Goal: Find contact information: Find contact information

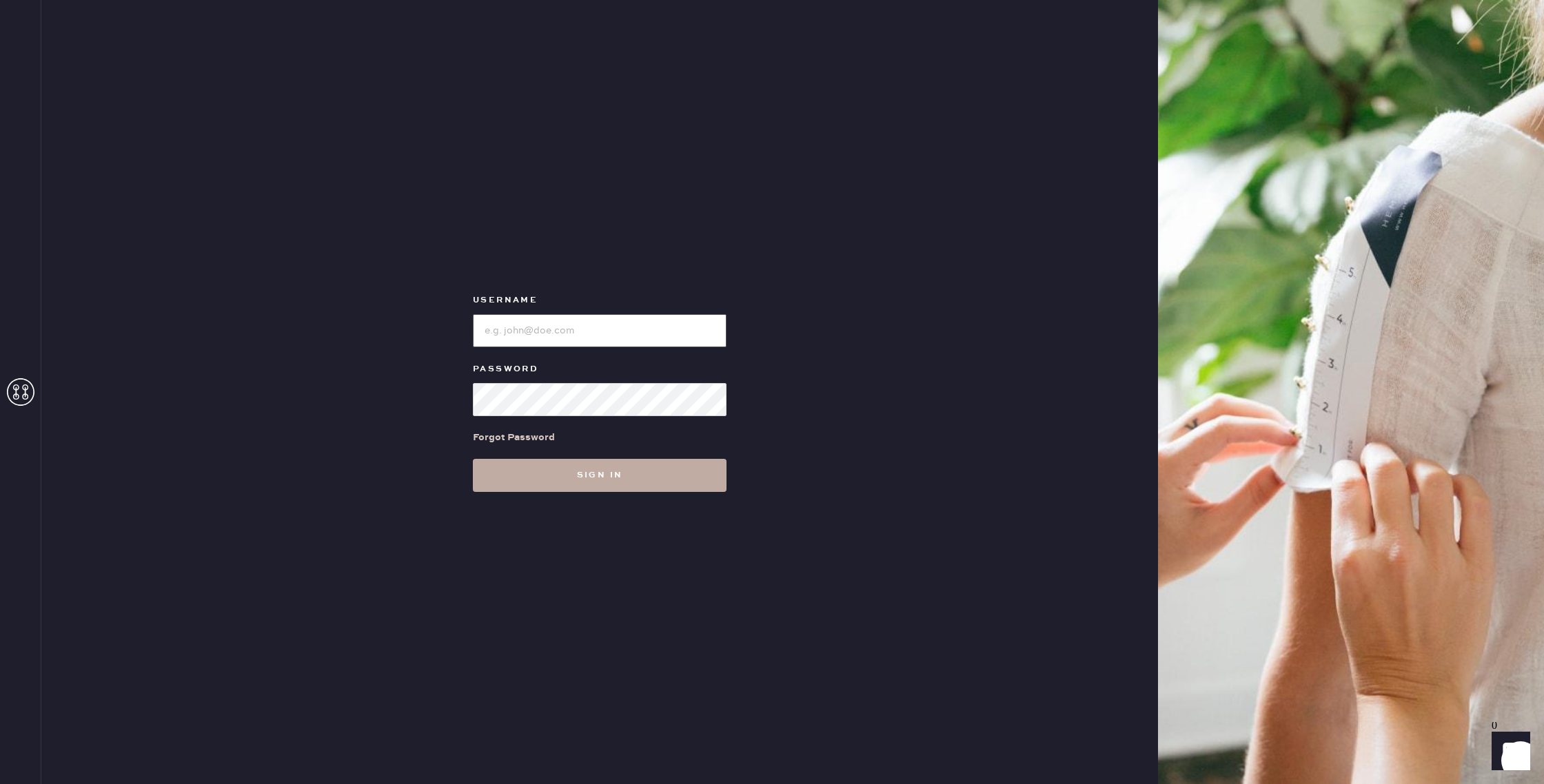
type input "reformationhenderson"
click at [530, 463] on button "Sign in" at bounding box center [600, 475] width 254 height 33
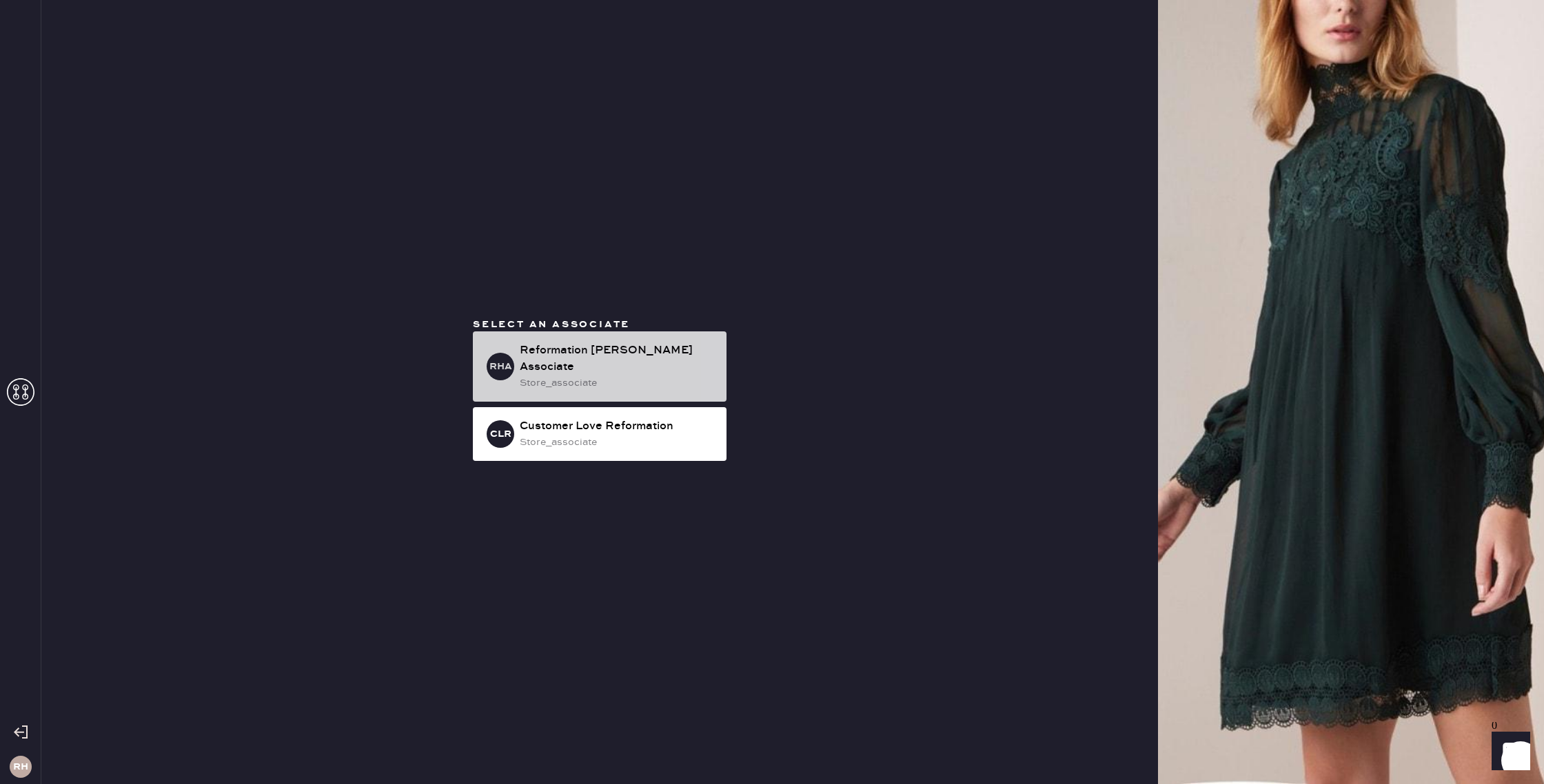
click at [523, 376] on div "store_associate" at bounding box center [617, 383] width 195 height 15
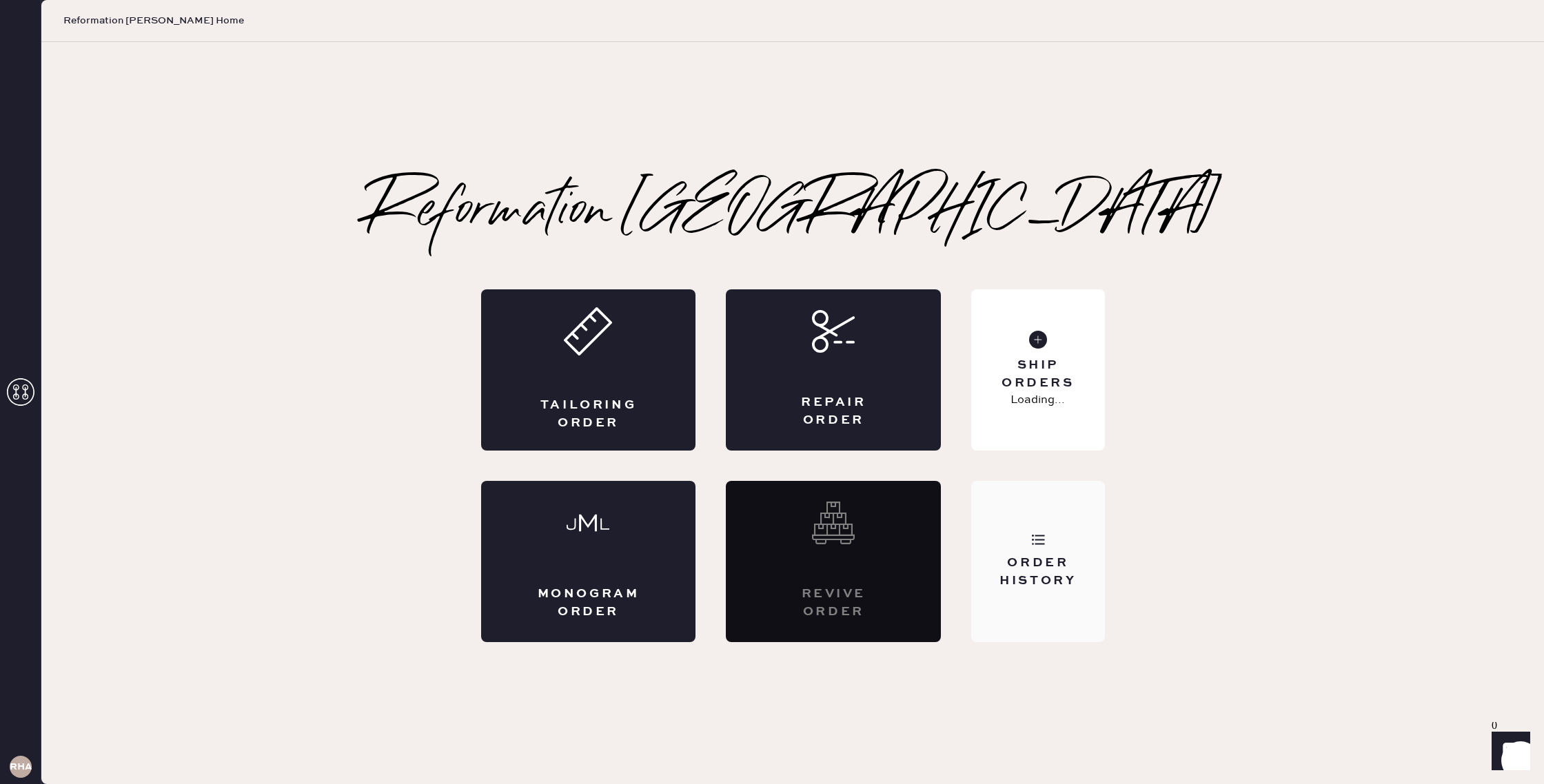
click at [1090, 617] on div "Order History" at bounding box center [1038, 562] width 133 height 161
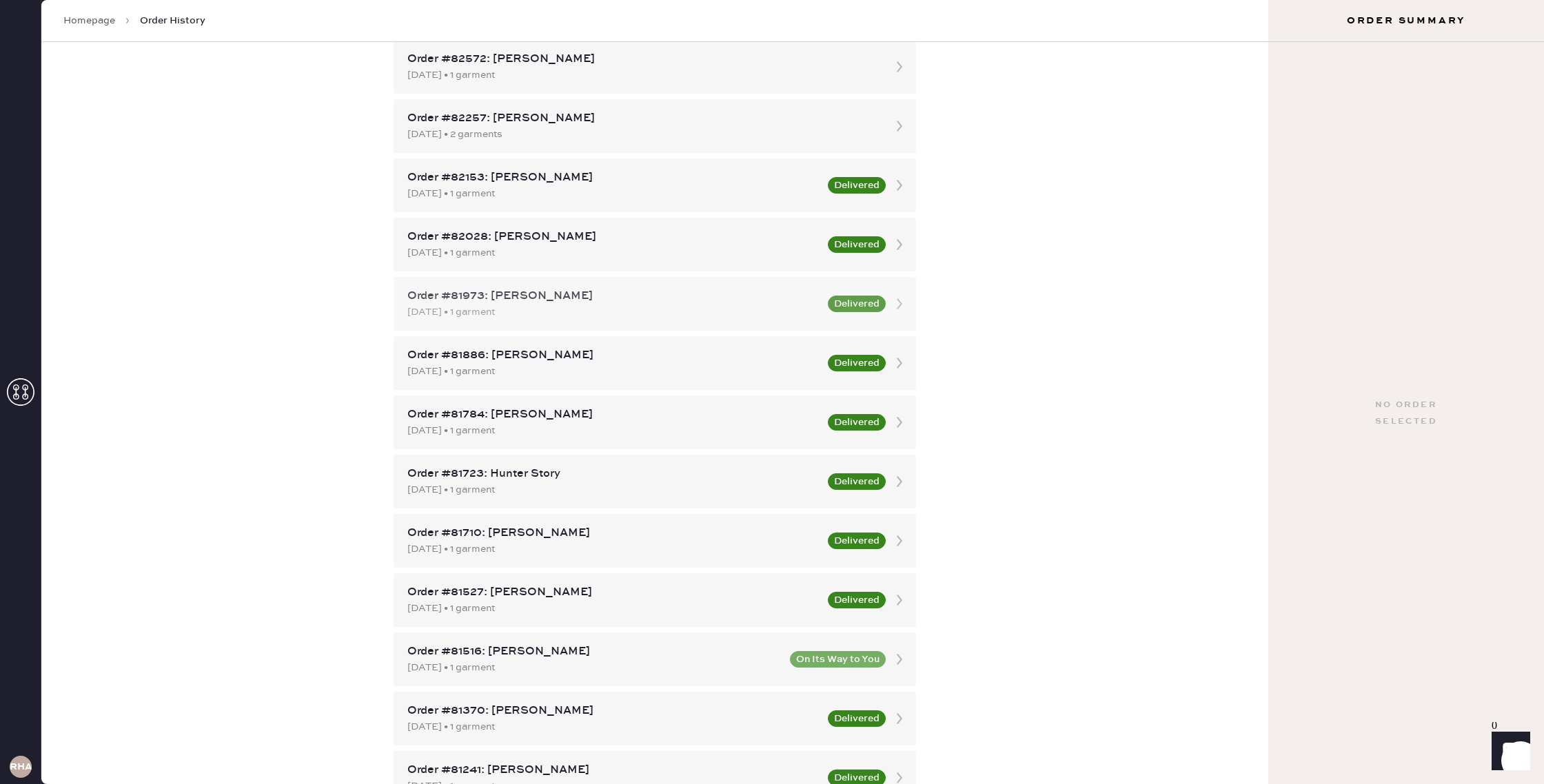
scroll to position [151, 0]
click at [783, 187] on div "[DATE] • 1 garment" at bounding box center [613, 192] width 412 height 15
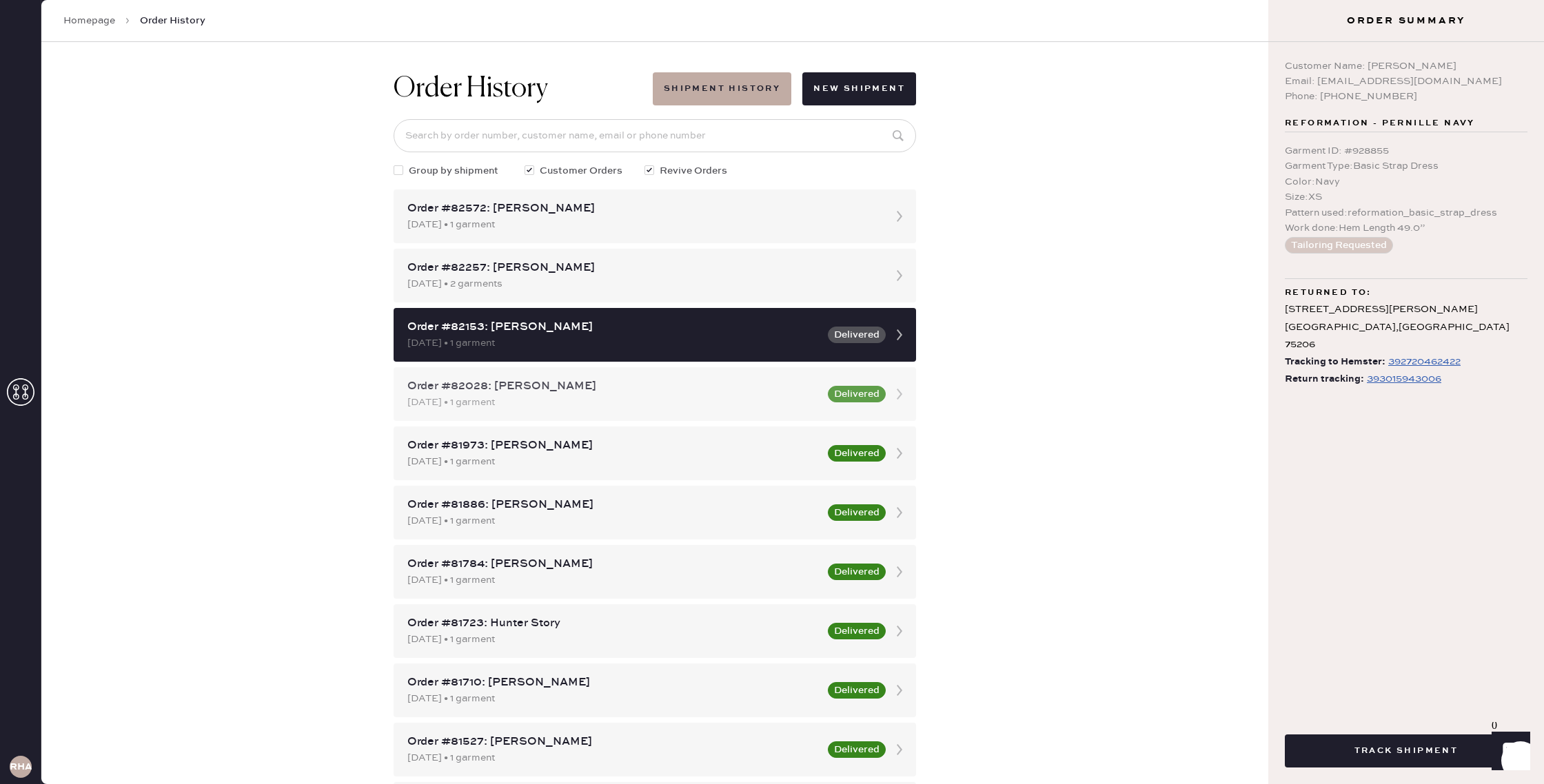
click at [714, 388] on div "Order #82028: [PERSON_NAME]" at bounding box center [613, 387] width 412 height 17
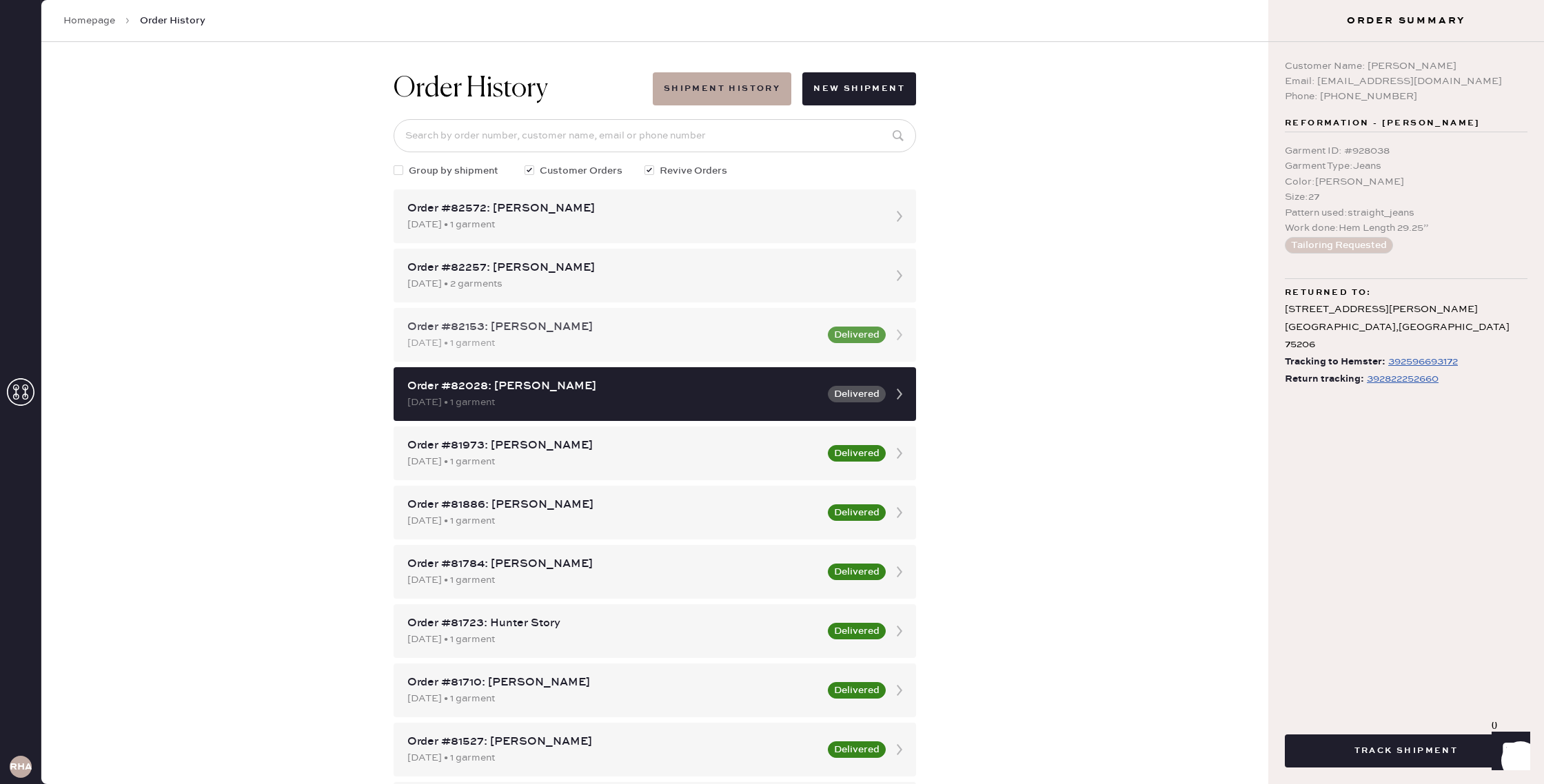
click at [805, 349] on div "[DATE] • 1 garment" at bounding box center [613, 343] width 412 height 15
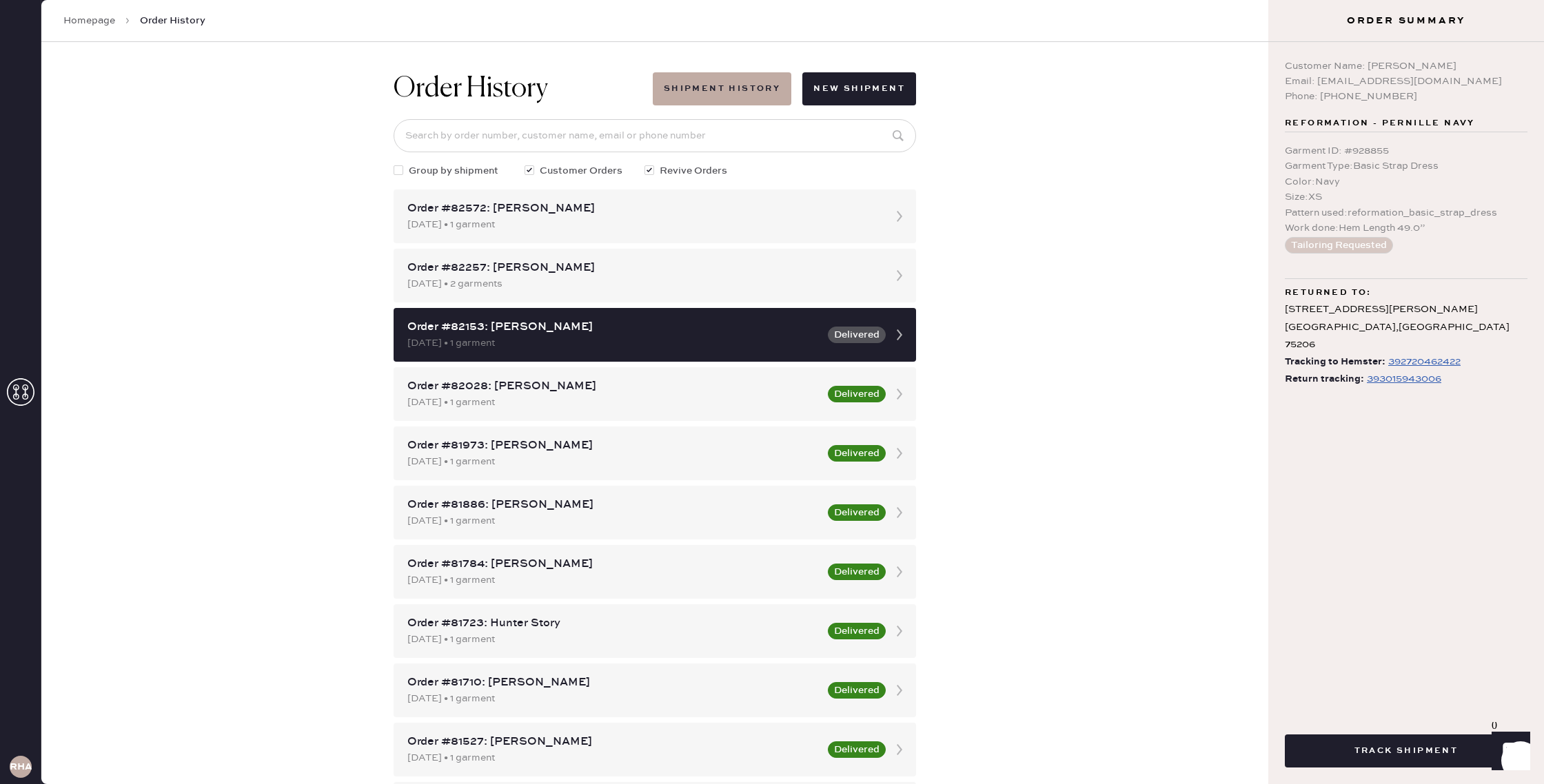
click at [1356, 96] on div "Phone: [PHONE_NUMBER]" at bounding box center [1406, 97] width 243 height 15
copy div "6162951928"
